Goal: Navigation & Orientation: Find specific page/section

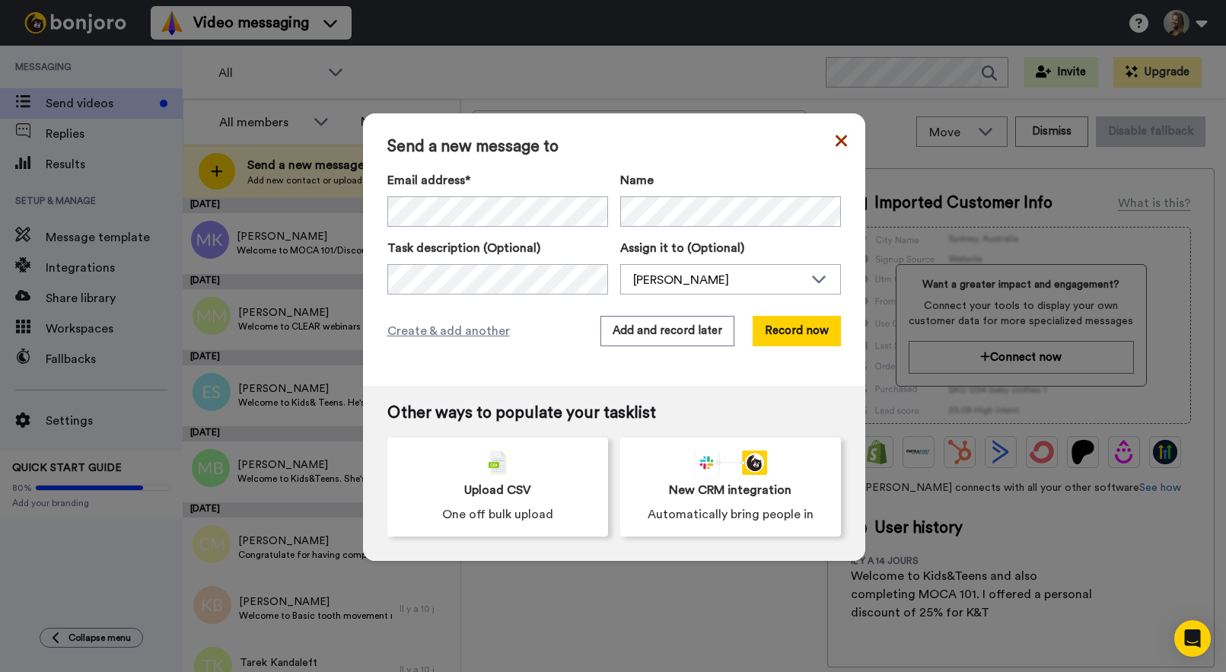
click at [845, 142] on icon at bounding box center [841, 141] width 11 height 18
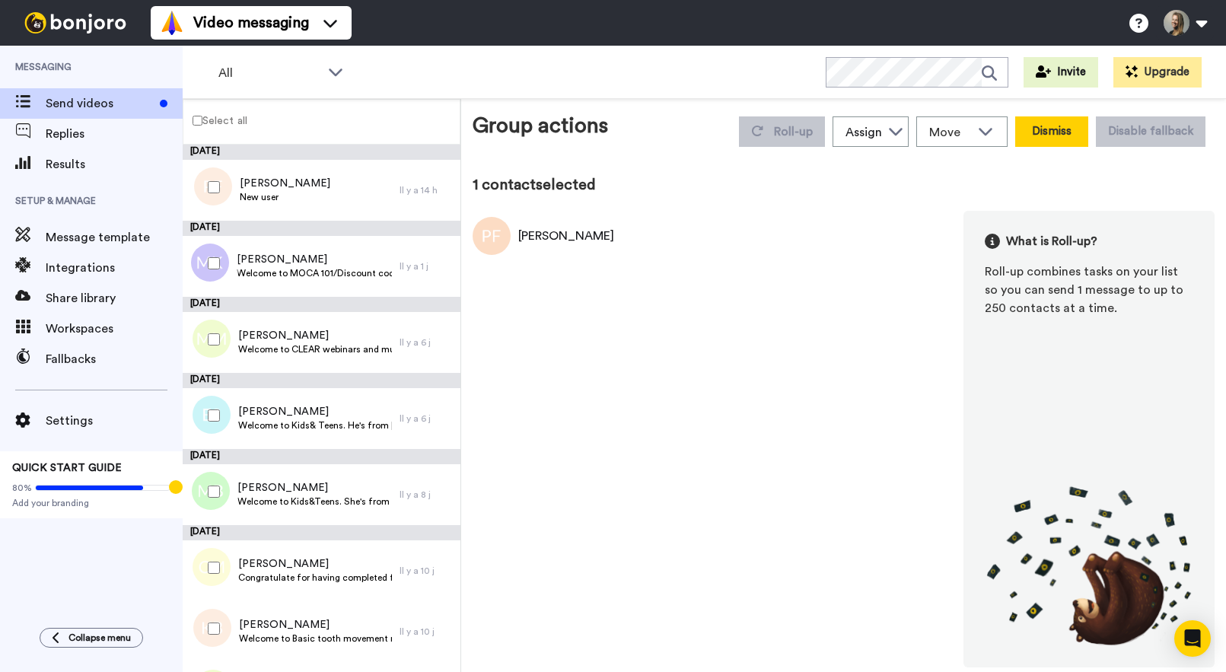
click at [1067, 127] on button "Dismiss" at bounding box center [1051, 131] width 73 height 30
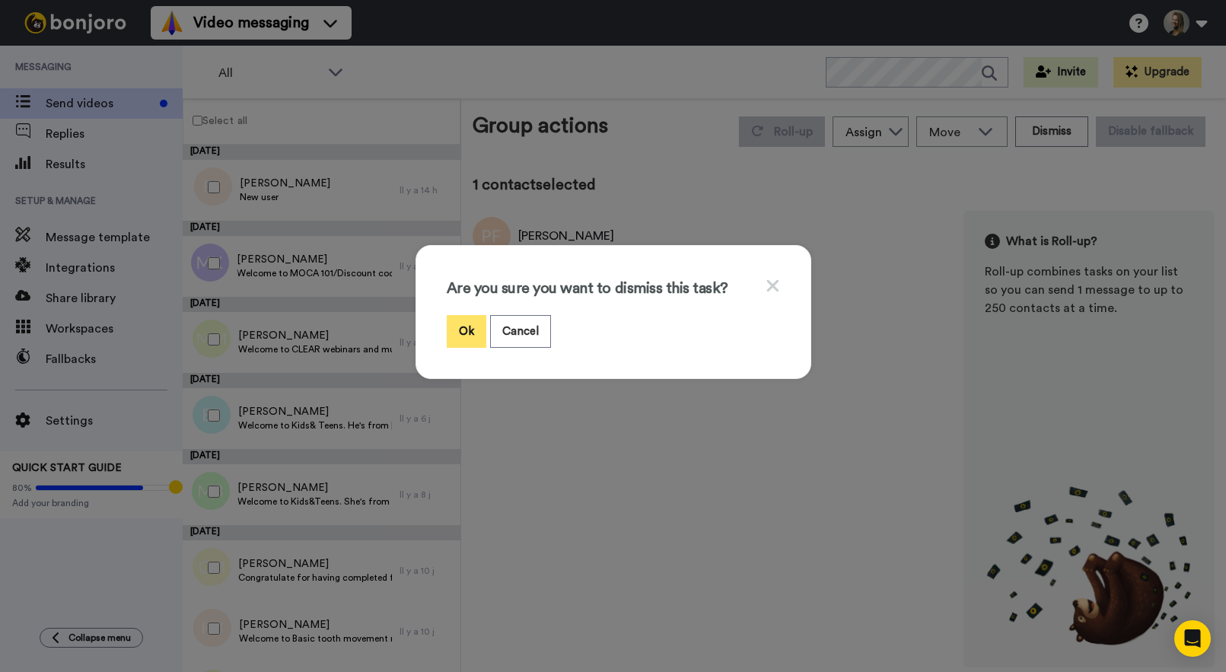
click at [475, 327] on button "Ok" at bounding box center [467, 331] width 40 height 33
